Goal: Task Accomplishment & Management: Use online tool/utility

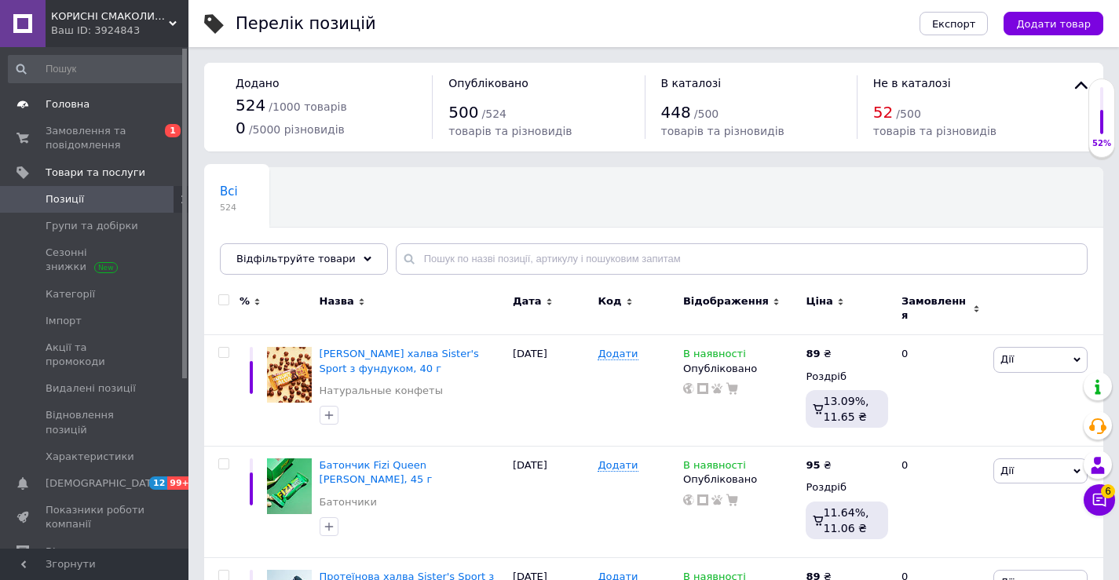
click at [66, 108] on span "Головна" at bounding box center [68, 104] width 44 height 14
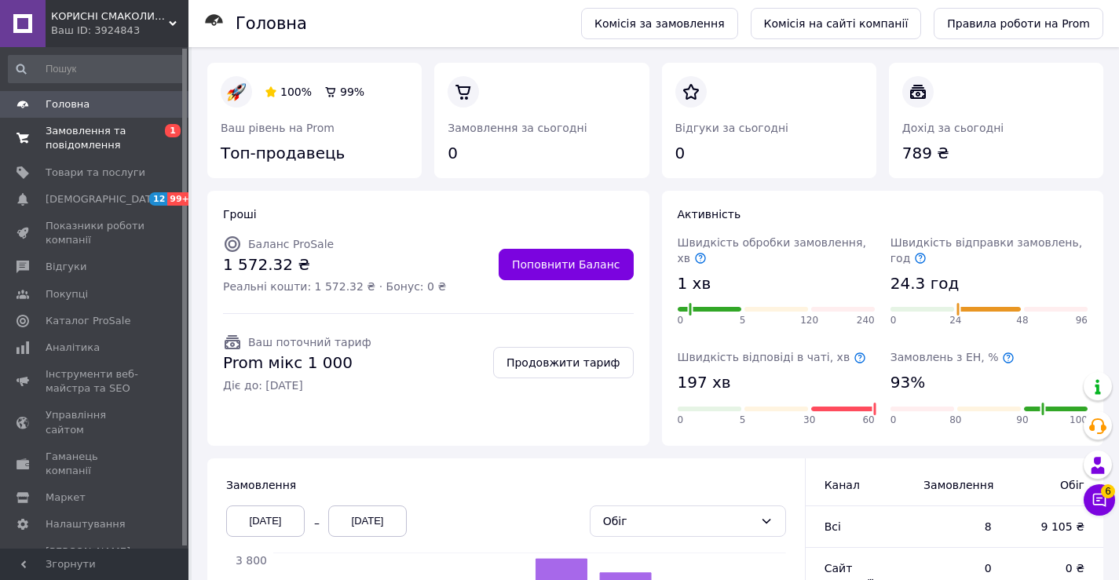
click at [55, 137] on span "Замовлення та повідомлення" at bounding box center [96, 138] width 100 height 28
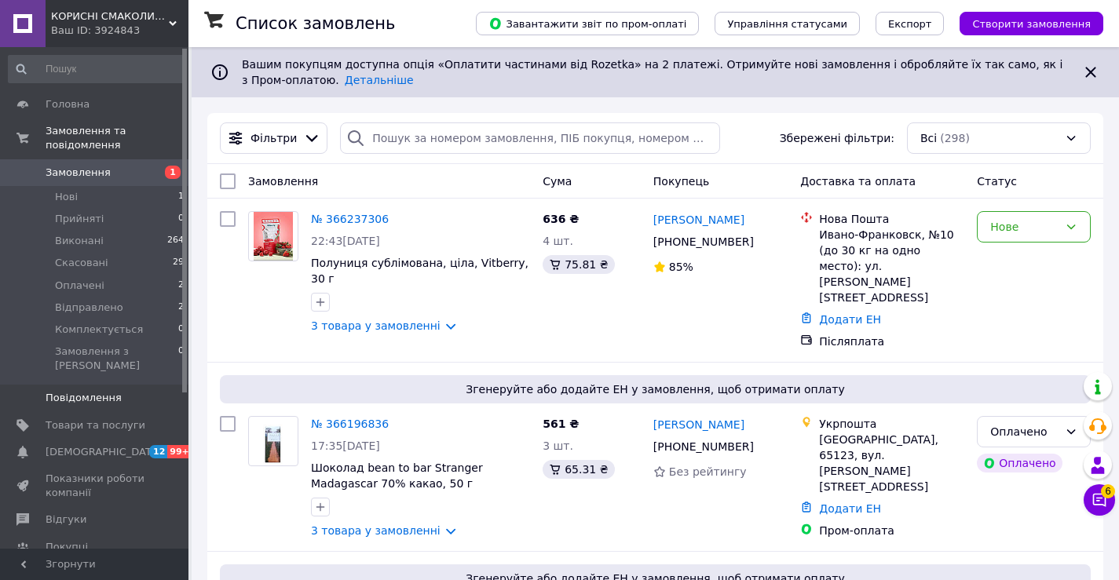
click at [64, 391] on span "Повідомлення" at bounding box center [84, 398] width 76 height 14
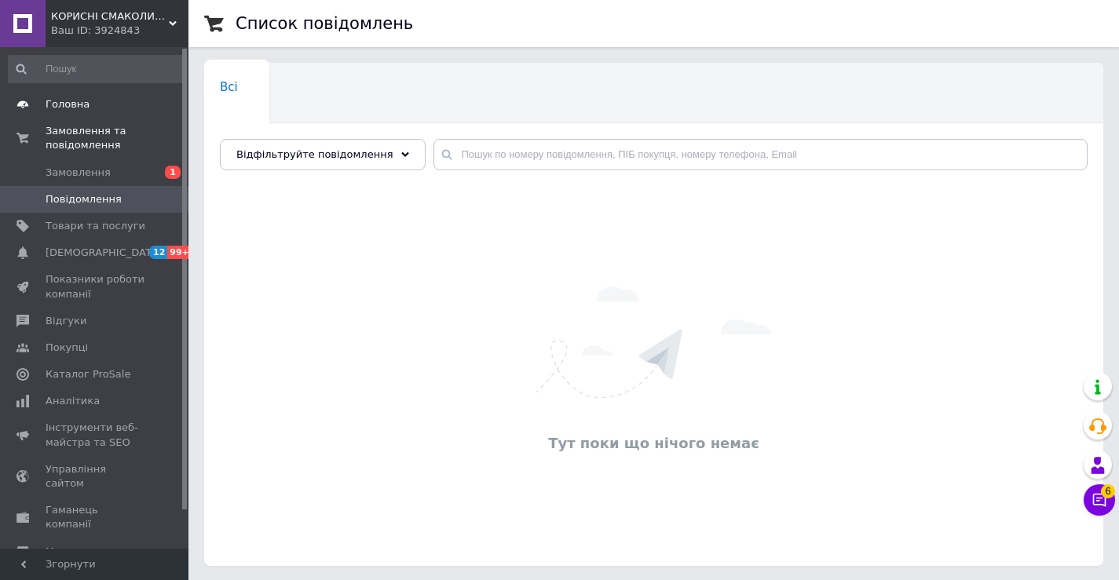
click at [84, 99] on span "Головна" at bounding box center [68, 104] width 44 height 14
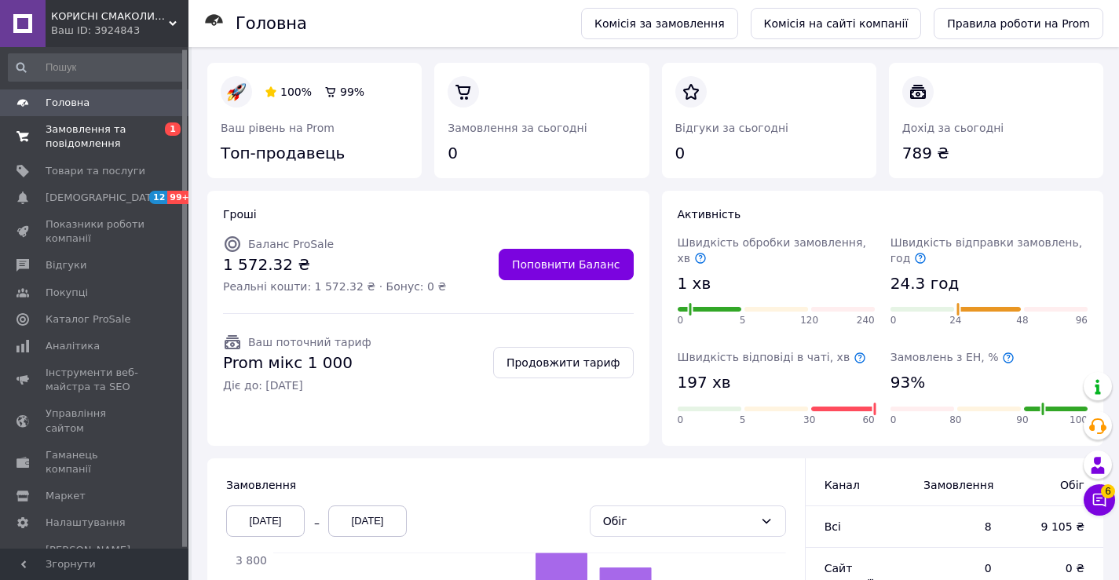
click at [96, 124] on span "Замовлення та повідомлення" at bounding box center [96, 136] width 100 height 28
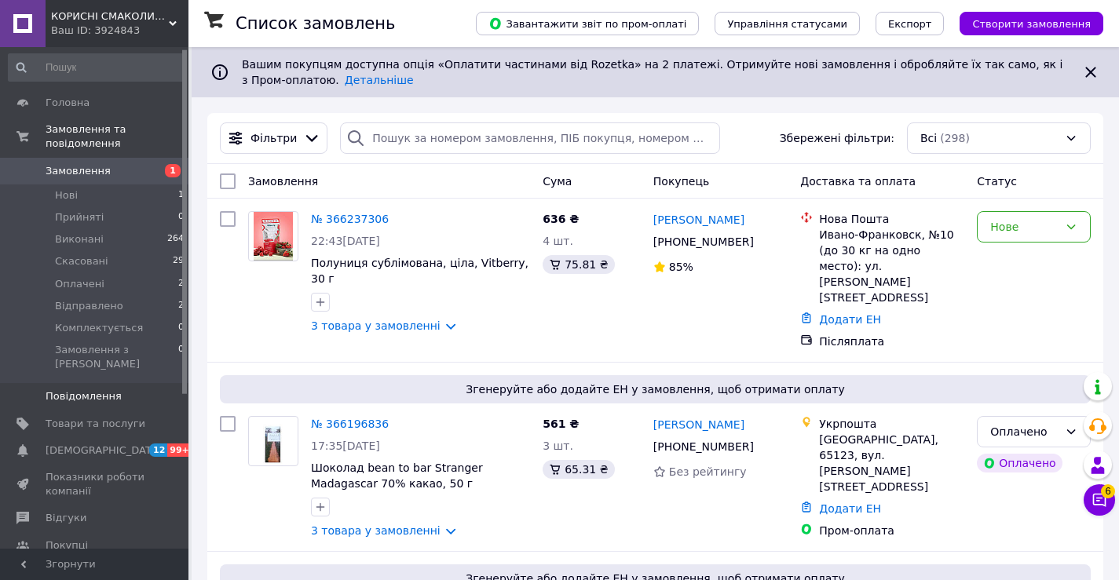
click at [105, 389] on span "Повідомлення" at bounding box center [84, 396] width 76 height 14
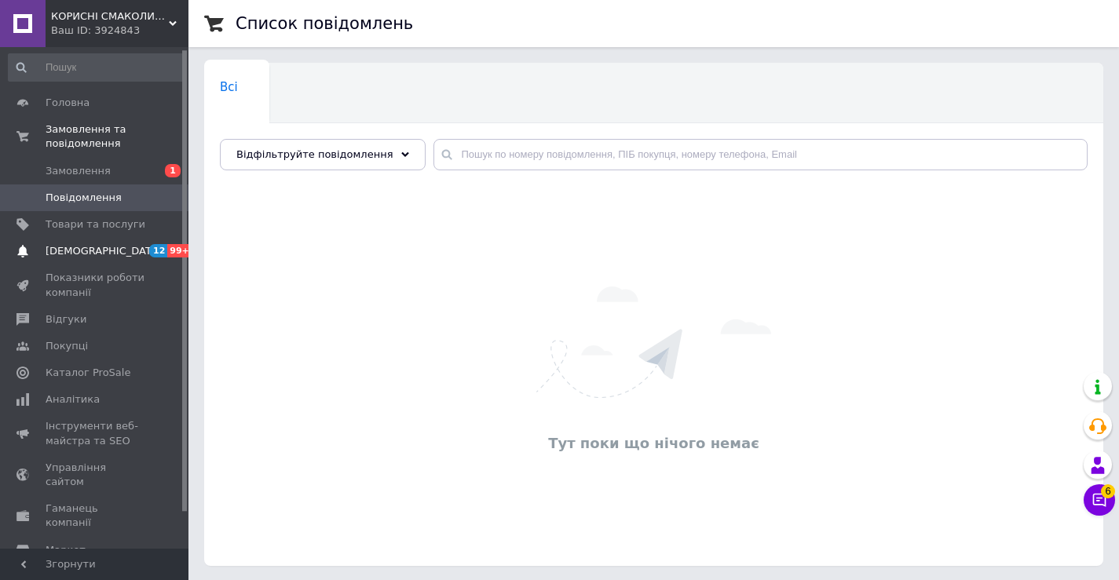
click at [102, 244] on span "[DEMOGRAPHIC_DATA]" at bounding box center [96, 251] width 100 height 14
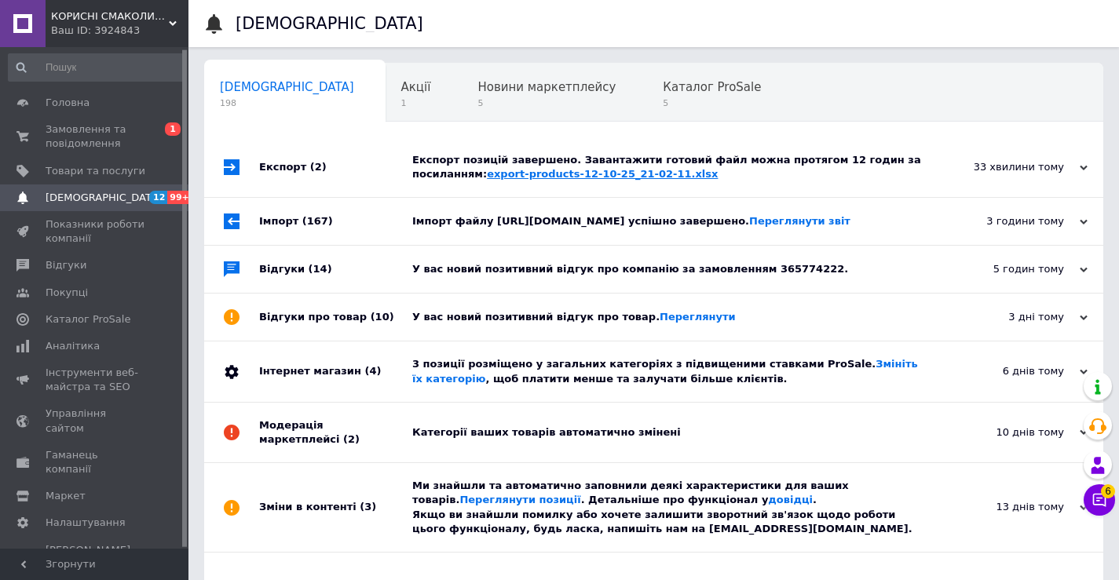
click at [487, 173] on link "export-products-12-10-25_21-02-11.xlsx" at bounding box center [602, 174] width 231 height 12
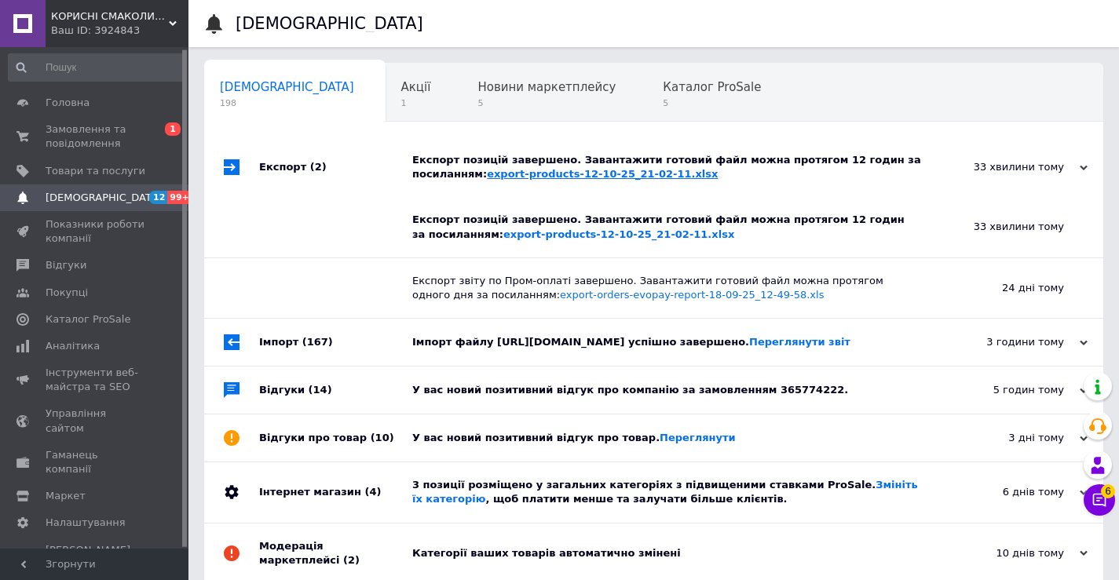
click at [539, 173] on link "export-products-12-10-25_21-02-11.xlsx" at bounding box center [602, 174] width 231 height 12
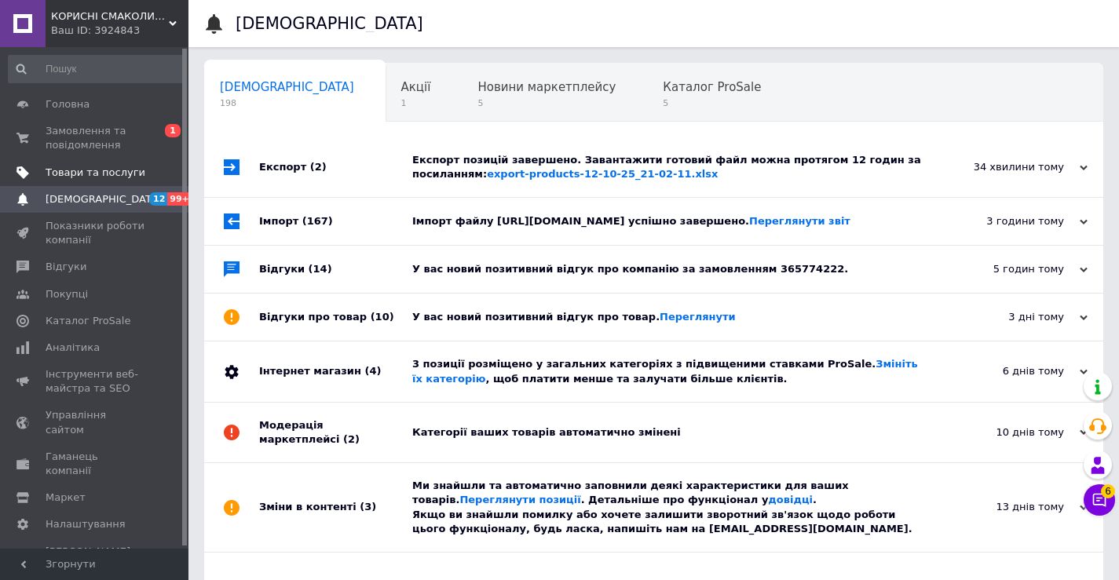
click at [64, 171] on span "Товари та послуги" at bounding box center [96, 173] width 100 height 14
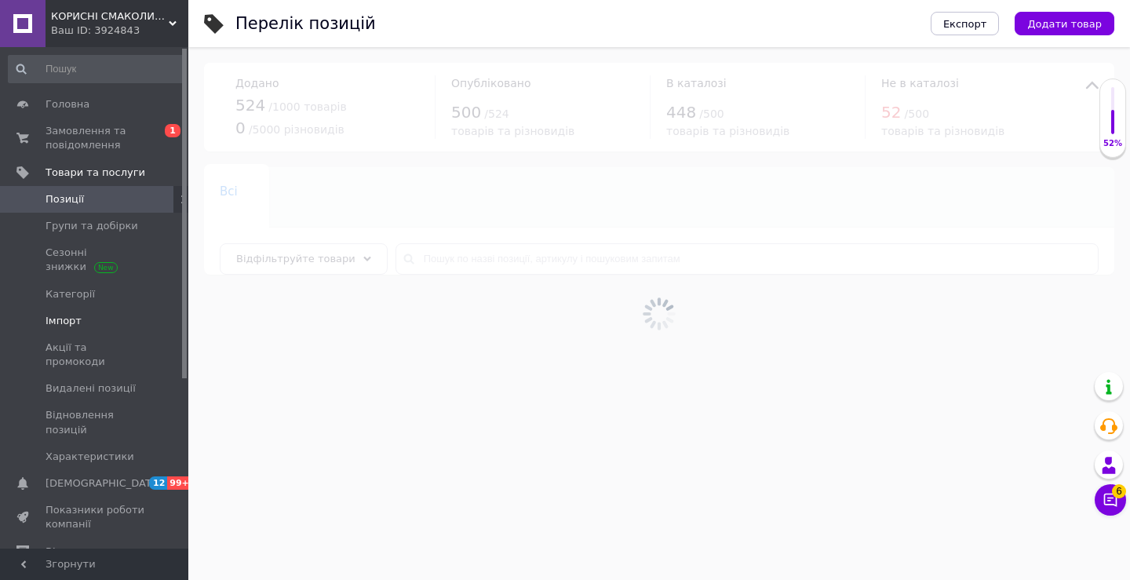
click at [64, 318] on span "Імпорт" at bounding box center [64, 321] width 36 height 14
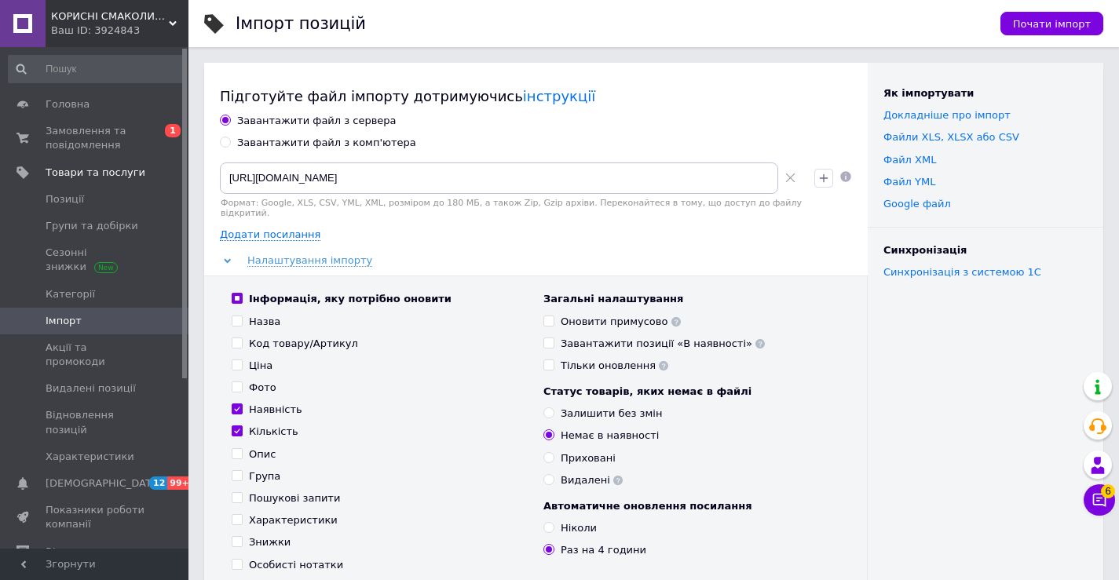
click at [274, 138] on div "Завантажити файл з комп'ютера" at bounding box center [326, 143] width 179 height 14
click at [230, 138] on input "Завантажити файл з комп'ютера" at bounding box center [225, 142] width 10 height 10
radio input "true"
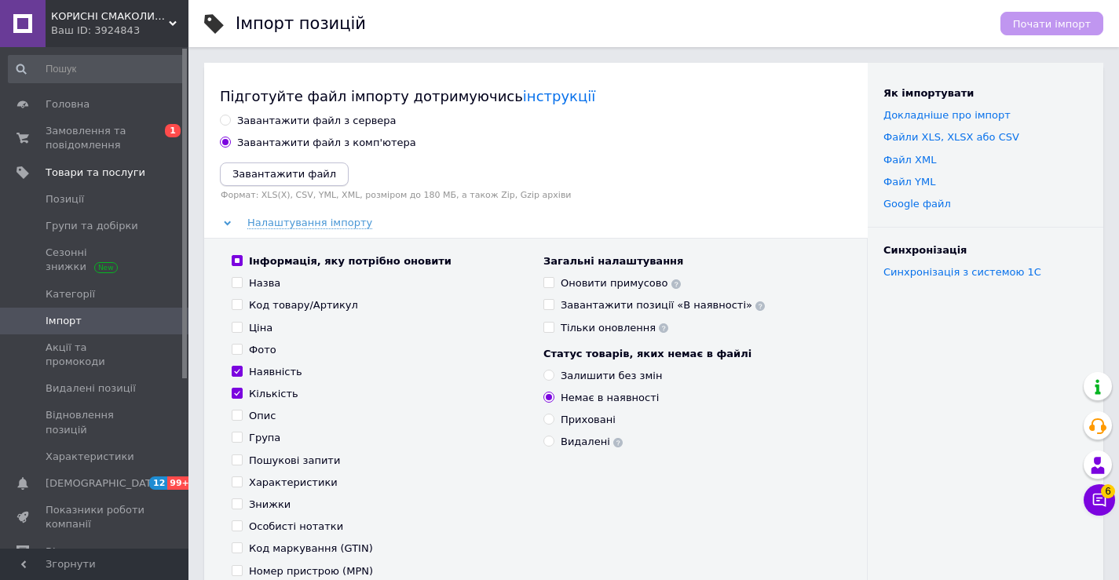
click at [265, 173] on icon "Завантажити файл" at bounding box center [284, 174] width 104 height 12
